Goal: Transaction & Acquisition: Purchase product/service

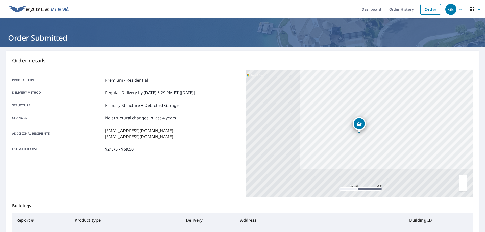
scroll to position [57, 0]
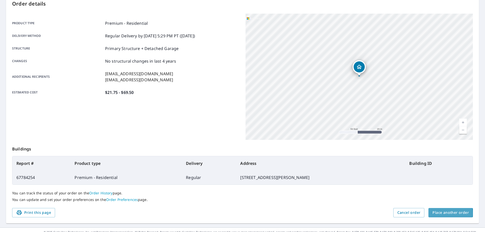
click at [436, 213] on span "Place another order" at bounding box center [450, 213] width 36 height 6
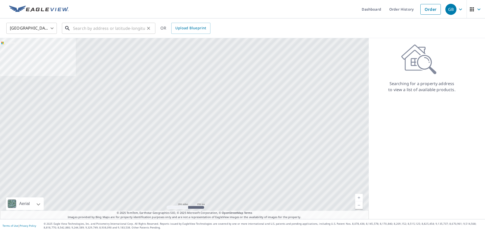
click at [126, 27] on input "text" at bounding box center [109, 28] width 72 height 14
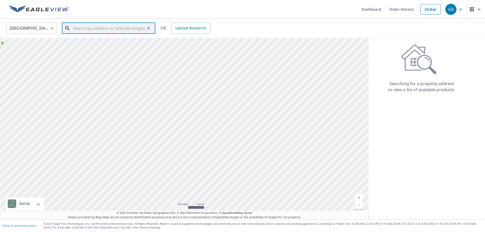
paste input "[STREET_ADDRESS]"
click at [101, 43] on span "[STREET_ADDRESS]" at bounding box center [111, 43] width 79 height 6
type input "[STREET_ADDRESS]"
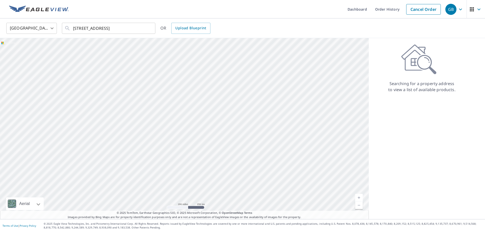
scroll to position [0, 0]
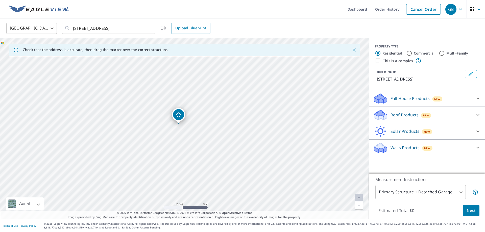
drag, startPoint x: 188, startPoint y: 121, endPoint x: 179, endPoint y: 116, distance: 10.5
click at [179, 116] on div "[STREET_ADDRESS]" at bounding box center [184, 128] width 369 height 181
click at [476, 114] on icon at bounding box center [478, 115] width 6 height 6
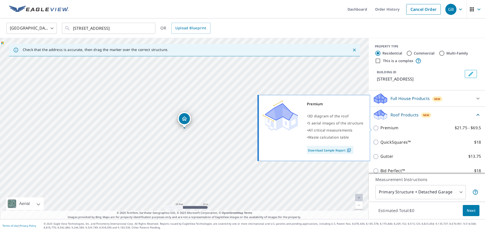
click at [392, 128] on p "Premium" at bounding box center [389, 128] width 18 height 6
click at [380, 128] on input "Premium $21.75 - $69.5" at bounding box center [377, 128] width 8 height 6
checkbox input "true"
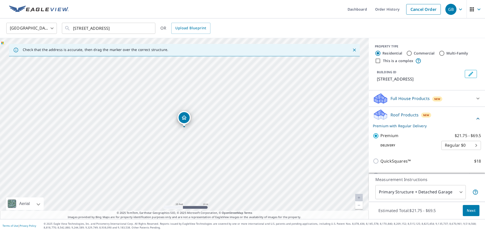
drag, startPoint x: 186, startPoint y: 117, endPoint x: 183, endPoint y: 117, distance: 3.0
click at [183, 117] on div "[STREET_ADDRESS]" at bounding box center [184, 128] width 369 height 181
click at [474, 211] on span "Next" at bounding box center [471, 211] width 9 height 6
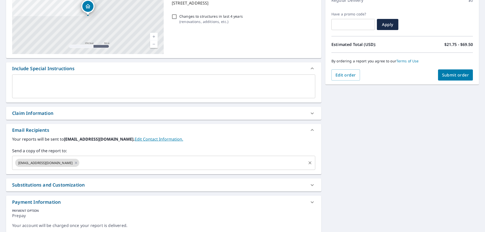
scroll to position [94, 0]
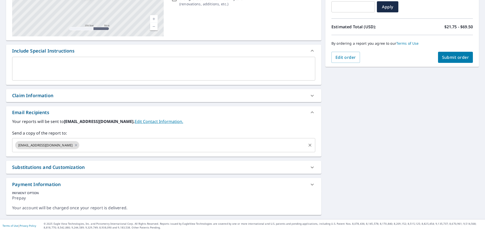
click at [178, 145] on input "text" at bounding box center [192, 145] width 225 height 10
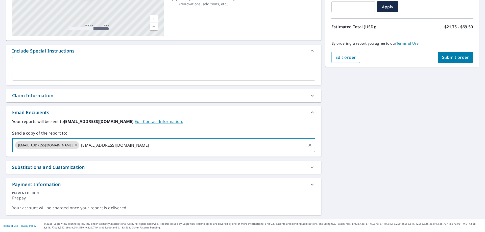
type input "[EMAIL_ADDRESS][DOMAIN_NAME]"
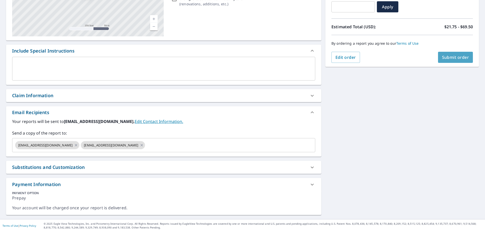
click at [441, 60] on button "Submit order" at bounding box center [455, 57] width 35 height 11
checkbox input "true"
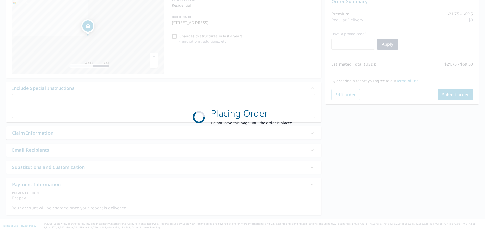
scroll to position [57, 0]
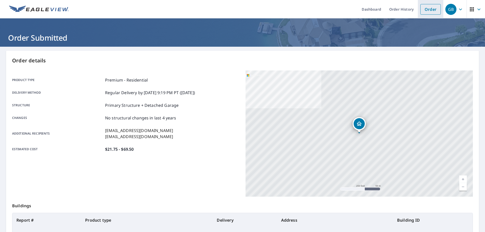
click at [426, 11] on link "Order" at bounding box center [430, 9] width 20 height 11
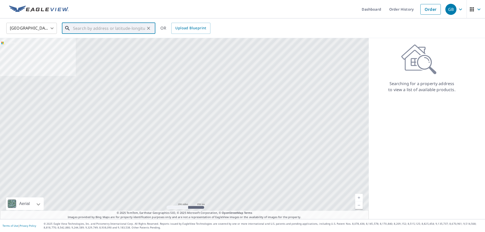
click at [108, 28] on input "text" at bounding box center [109, 28] width 72 height 14
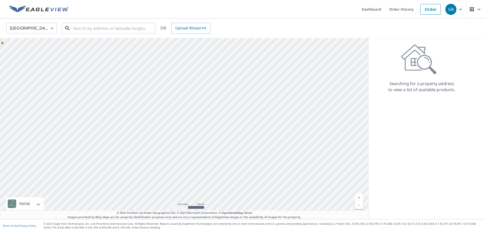
click at [108, 35] on input "text" at bounding box center [109, 28] width 72 height 14
paste input "[STREET_ADDRESS]"
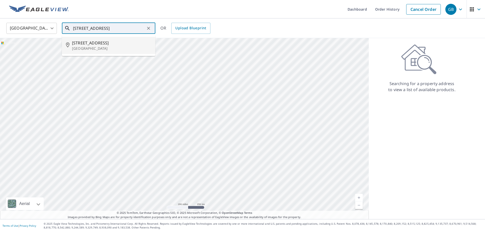
click at [103, 47] on p "[GEOGRAPHIC_DATA]" at bounding box center [111, 48] width 79 height 5
type input "[STREET_ADDRESS]"
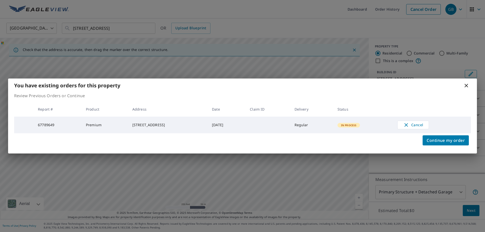
click at [465, 85] on icon at bounding box center [466, 86] width 6 height 6
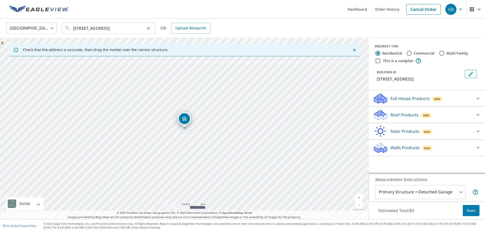
click at [149, 29] on icon "Clear" at bounding box center [148, 28] width 5 height 5
click at [139, 27] on input "text" at bounding box center [109, 28] width 72 height 14
paste input "[STREET_ADDRESS][PERSON_NAME]"
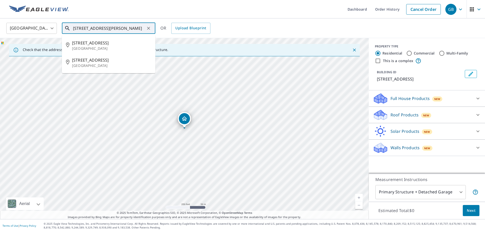
scroll to position [0, 4]
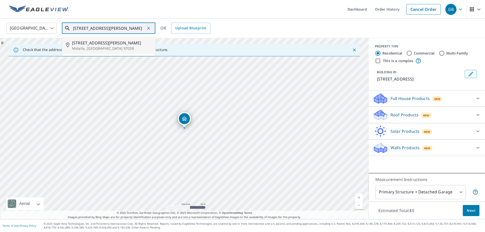
click at [106, 50] on p "Molalla, [GEOGRAPHIC_DATA] 97038" at bounding box center [111, 48] width 79 height 5
type input "[STREET_ADDRESS][PERSON_NAME]"
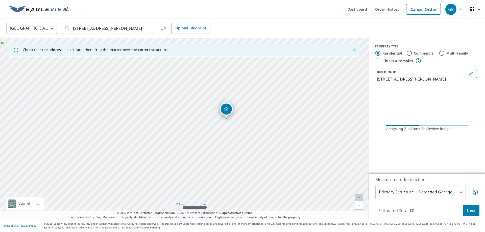
drag, startPoint x: 220, startPoint y: 150, endPoint x: 224, endPoint y: 133, distance: 18.1
click at [224, 133] on div "[STREET_ADDRESS][PERSON_NAME]" at bounding box center [184, 128] width 369 height 181
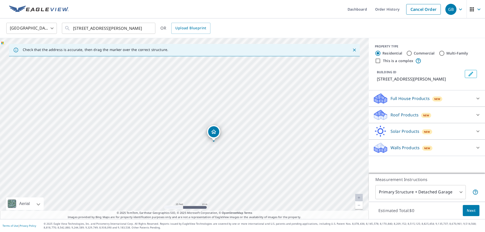
drag, startPoint x: 193, startPoint y: 164, endPoint x: 222, endPoint y: 177, distance: 32.1
click at [222, 177] on div "[STREET_ADDRESS][PERSON_NAME]" at bounding box center [184, 128] width 369 height 181
drag, startPoint x: 151, startPoint y: 29, endPoint x: 132, endPoint y: 32, distance: 19.5
click at [150, 29] on icon "Clear" at bounding box center [148, 28] width 5 height 5
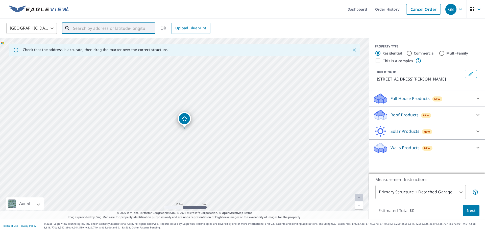
scroll to position [0, 0]
click at [127, 31] on input "text" at bounding box center [109, 28] width 72 height 14
paste input "[STREET_ADDRESS]"
click at [106, 44] on span "[STREET_ADDRESS]" at bounding box center [111, 43] width 79 height 6
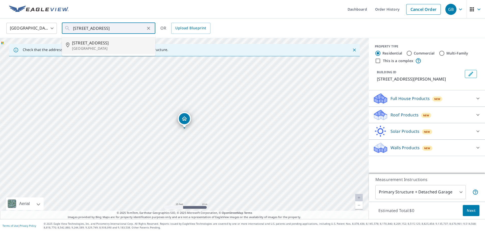
type input "[STREET_ADDRESS]"
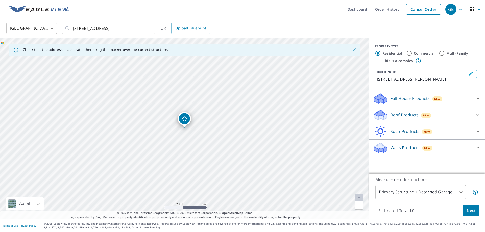
scroll to position [0, 20]
click at [480, 102] on icon at bounding box center [478, 98] width 6 height 6
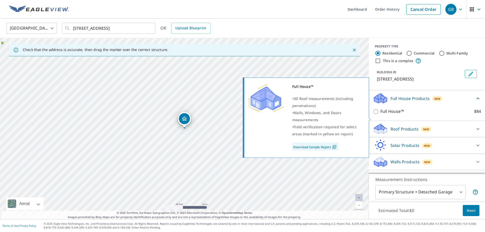
click at [395, 115] on p "Full House™" at bounding box center [391, 111] width 23 height 6
click at [380, 115] on input "Full House™ $84" at bounding box center [377, 112] width 8 height 6
checkbox input "true"
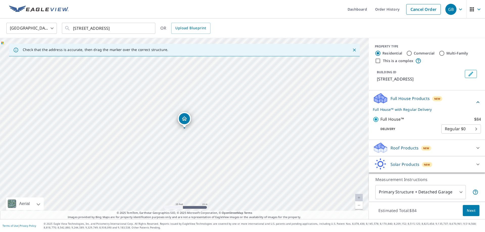
click at [478, 151] on icon at bounding box center [478, 148] width 6 height 6
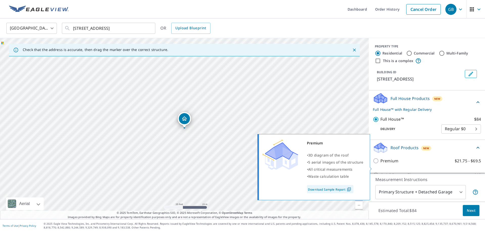
click at [378, 164] on input "Premium $21.75 - $69.5" at bounding box center [377, 161] width 8 height 6
checkbox input "true"
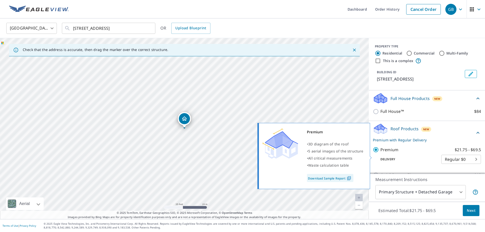
checkbox input "false"
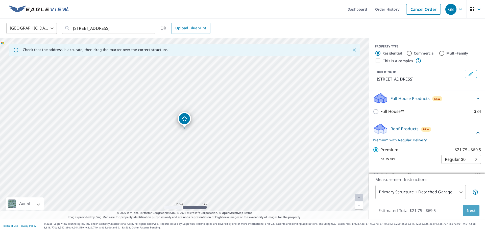
click at [468, 210] on span "Next" at bounding box center [471, 211] width 9 height 6
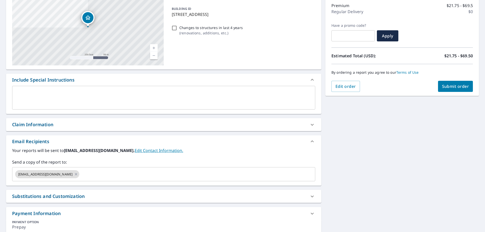
scroll to position [67, 0]
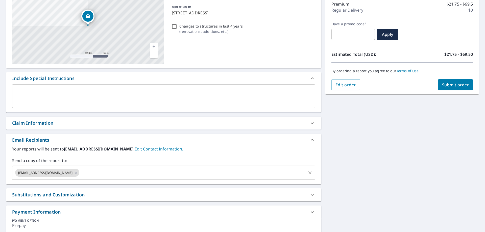
click at [127, 173] on input "text" at bounding box center [192, 173] width 225 height 10
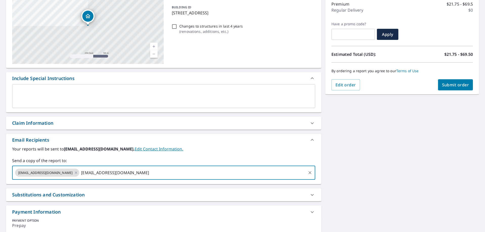
type input "[EMAIL_ADDRESS][DOMAIN_NAME]"
click at [450, 84] on span "Submit order" at bounding box center [455, 85] width 27 height 6
checkbox input "true"
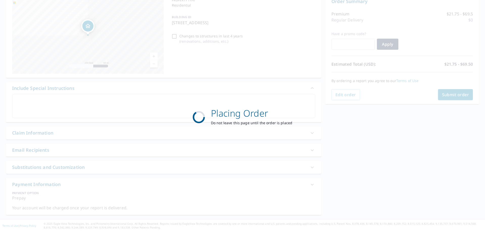
scroll to position [57, 0]
